Goal: Check status: Verify the current state of an ongoing process or item

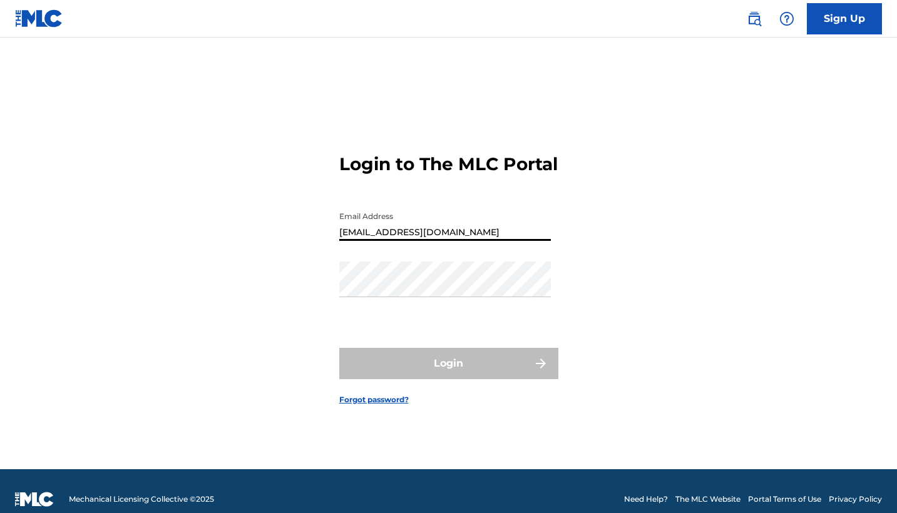
type input "[EMAIL_ADDRESS][DOMAIN_NAME]"
click at [448, 374] on button "Login" at bounding box center [448, 363] width 219 height 31
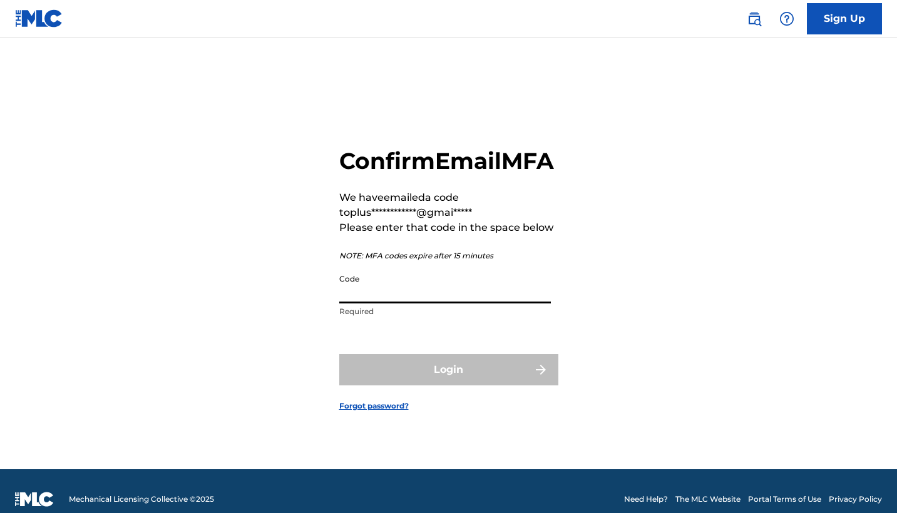
click at [350, 303] on input "Code" at bounding box center [444, 286] width 211 height 36
type input "807357"
click at [448, 384] on button "Login" at bounding box center [448, 369] width 219 height 31
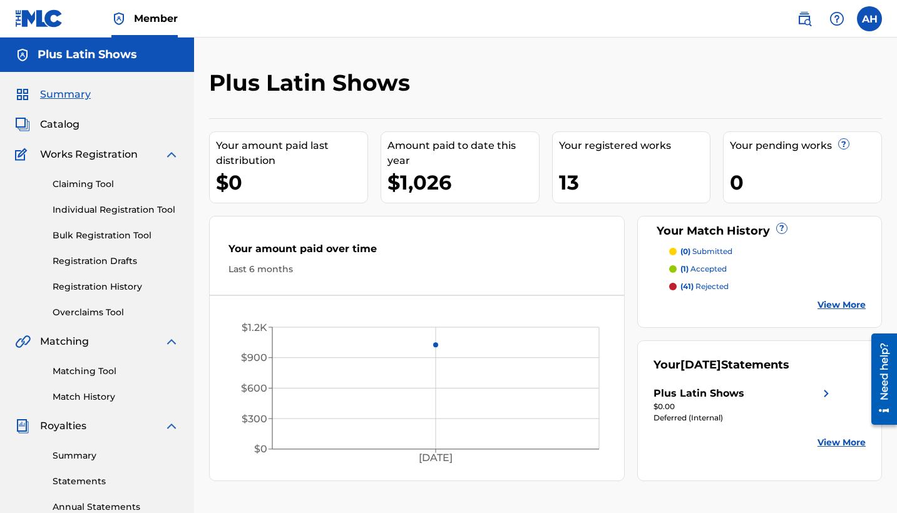
click at [840, 445] on link "View More" at bounding box center [841, 442] width 48 height 13
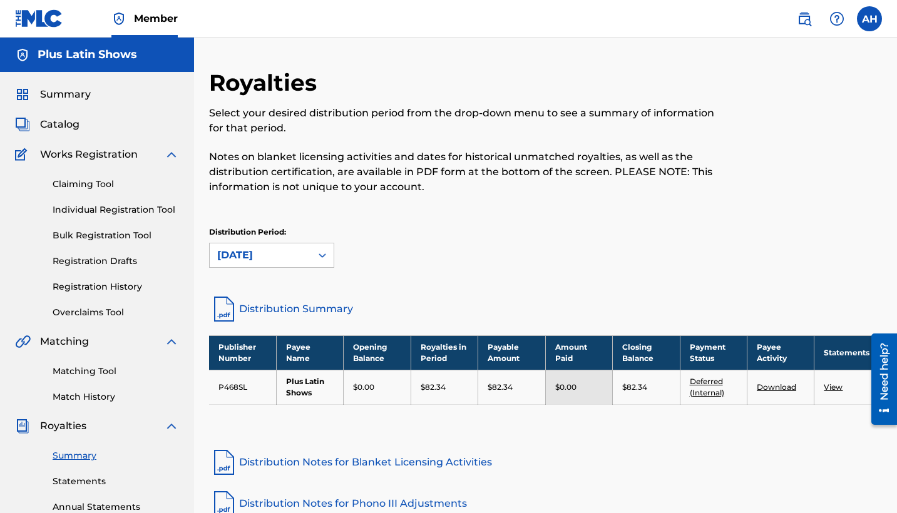
click at [69, 126] on span "Catalog" at bounding box center [59, 124] width 39 height 15
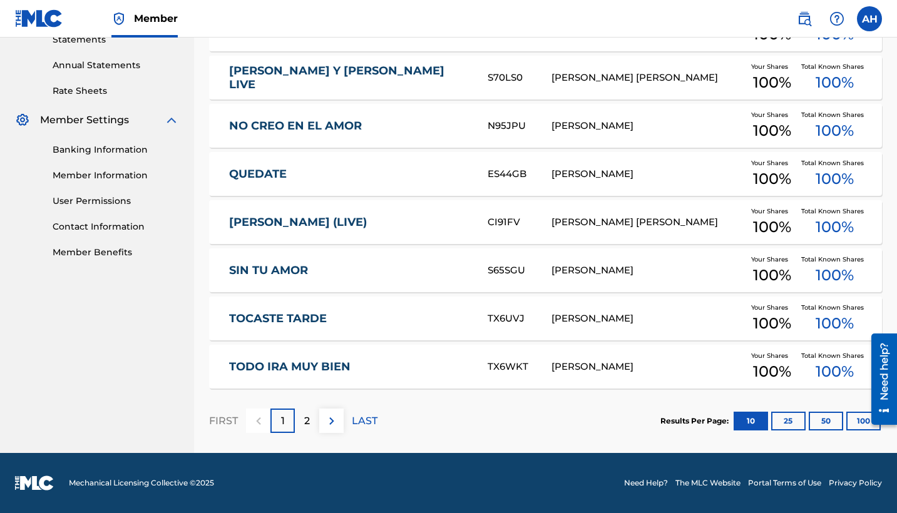
scroll to position [442, 0]
click at [306, 423] on p "2" at bounding box center [307, 421] width 6 height 15
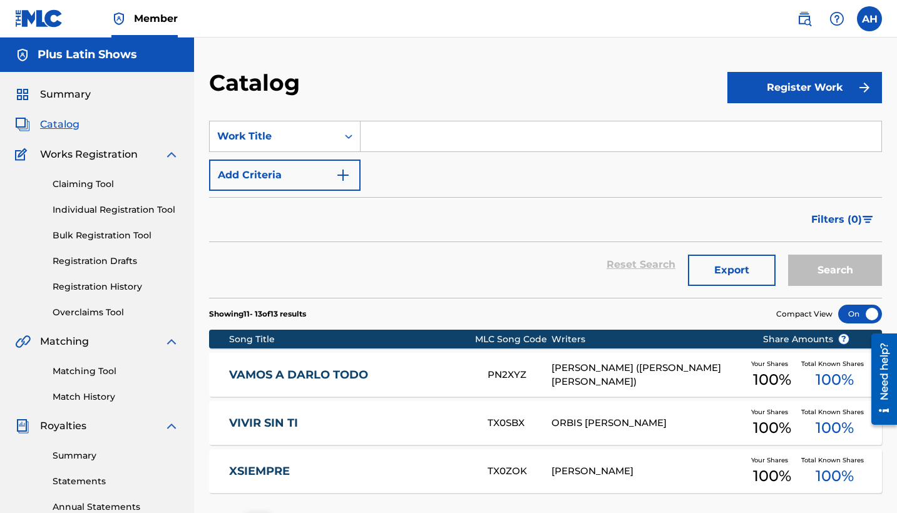
scroll to position [0, 0]
click at [102, 288] on link "Registration History" at bounding box center [116, 286] width 126 height 13
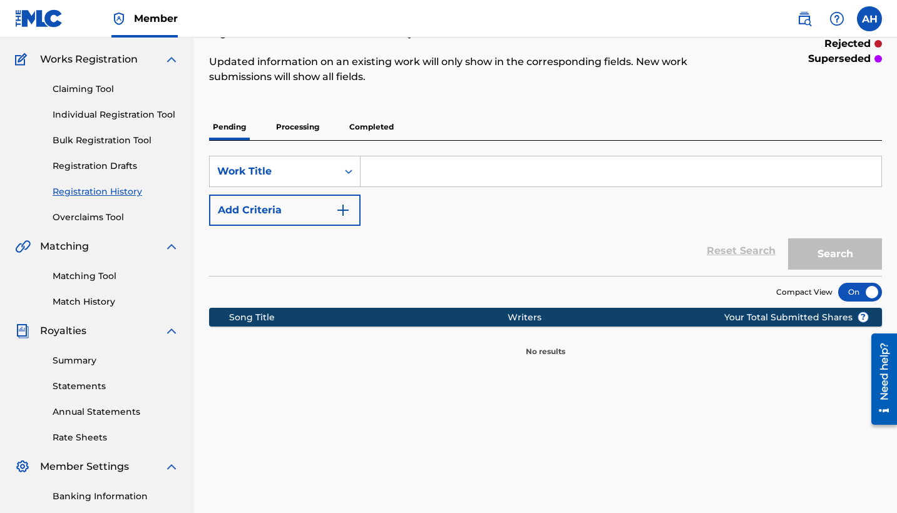
scroll to position [96, 0]
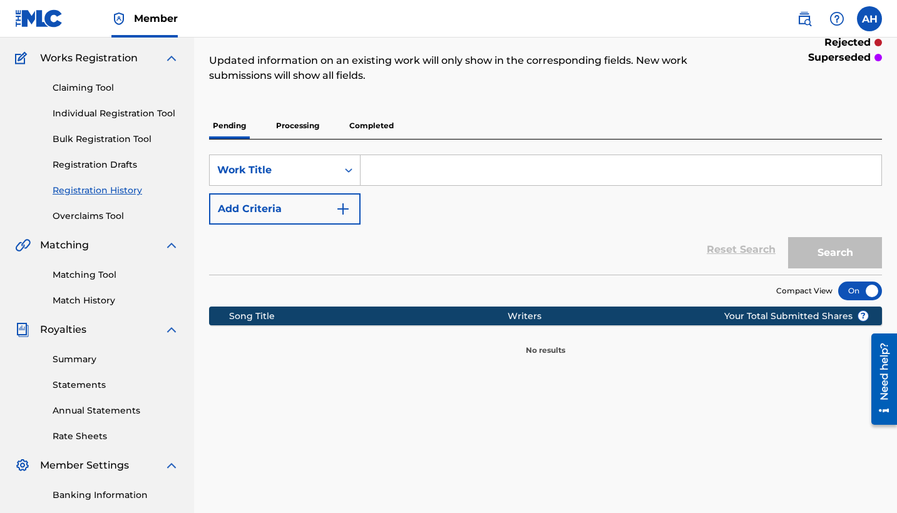
click at [298, 127] on p "Processing" at bounding box center [297, 126] width 51 height 26
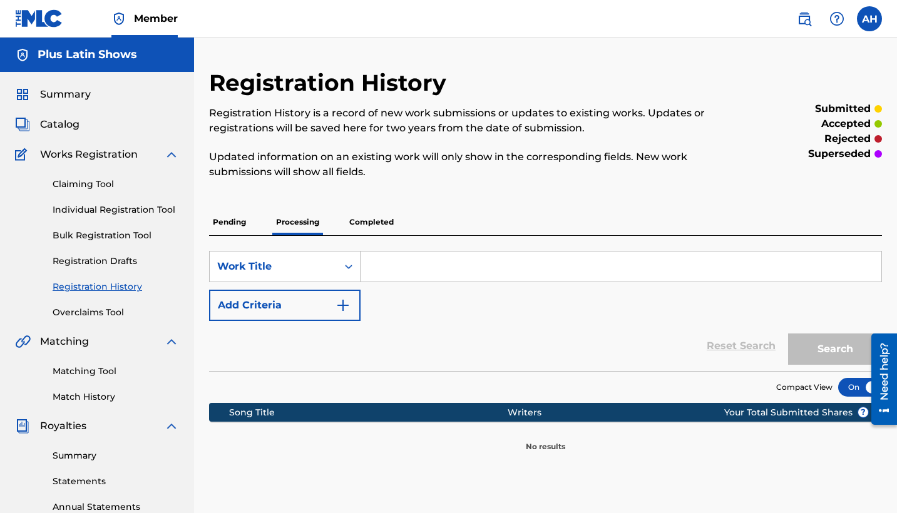
click at [372, 223] on p "Completed" at bounding box center [371, 222] width 52 height 26
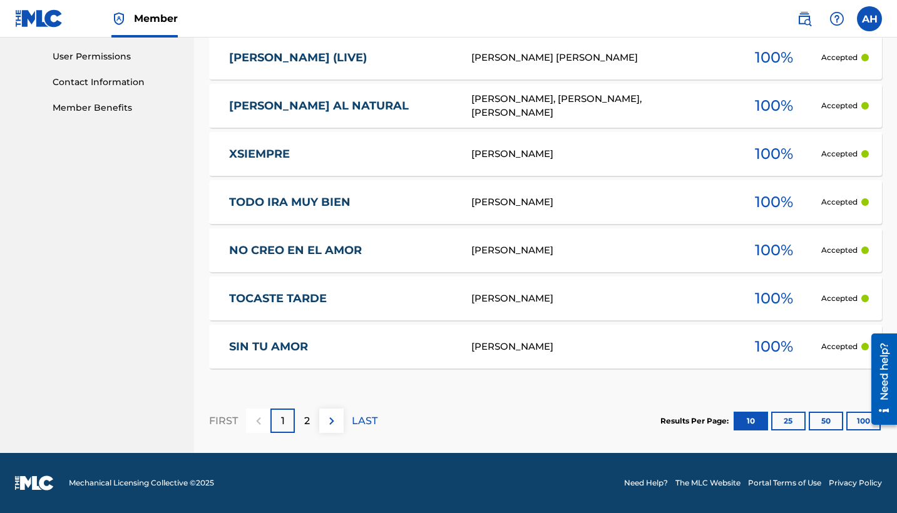
scroll to position [586, 0]
click at [305, 422] on p "2" at bounding box center [307, 421] width 6 height 15
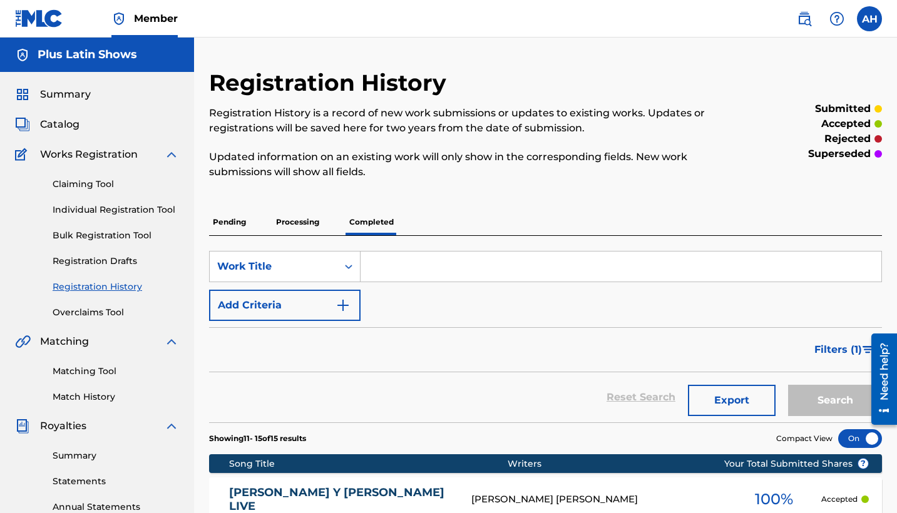
scroll to position [0, 0]
click at [66, 95] on span "Summary" at bounding box center [65, 94] width 51 height 15
